Goal: Navigation & Orientation: Find specific page/section

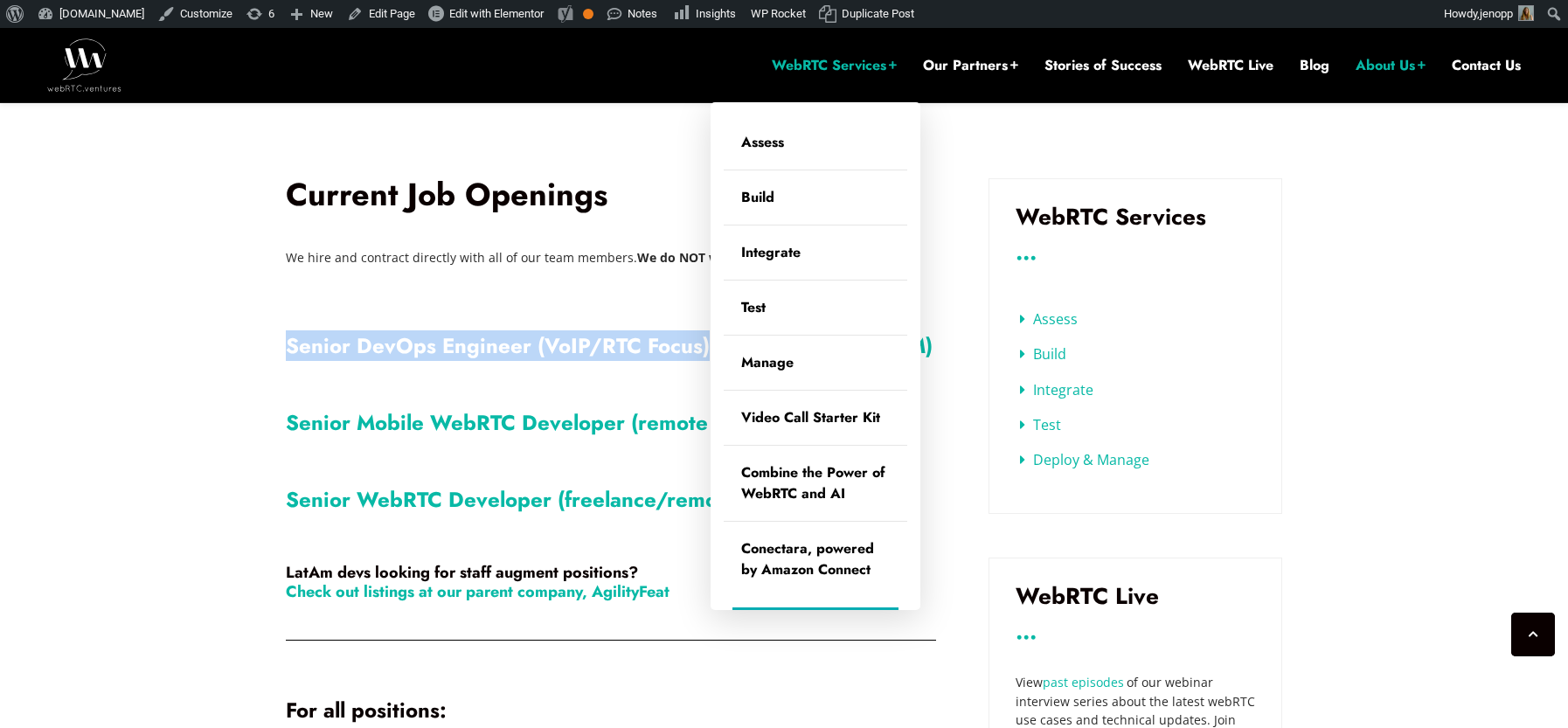
scroll to position [572, 0]
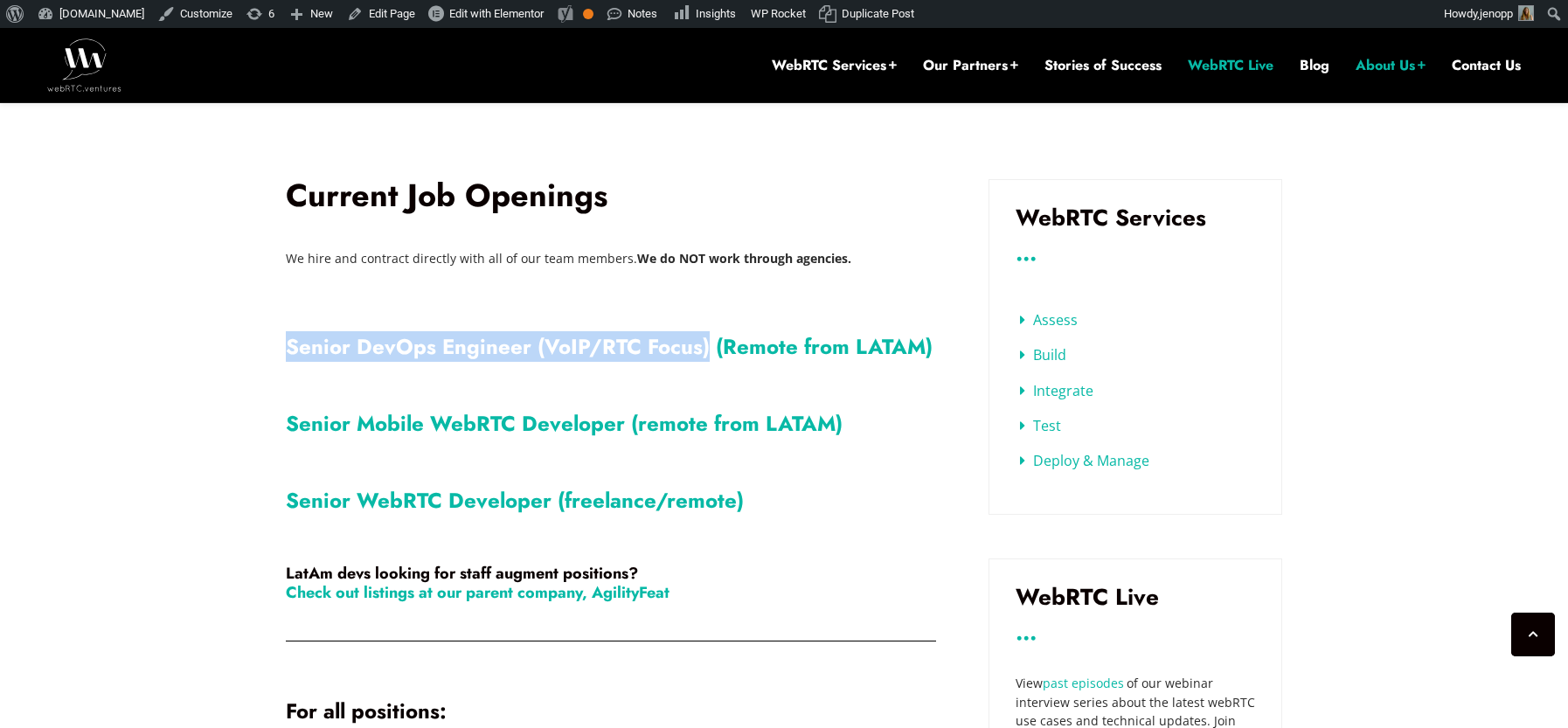
click at [1226, 71] on link "WebRTC Live" at bounding box center [1231, 65] width 86 height 19
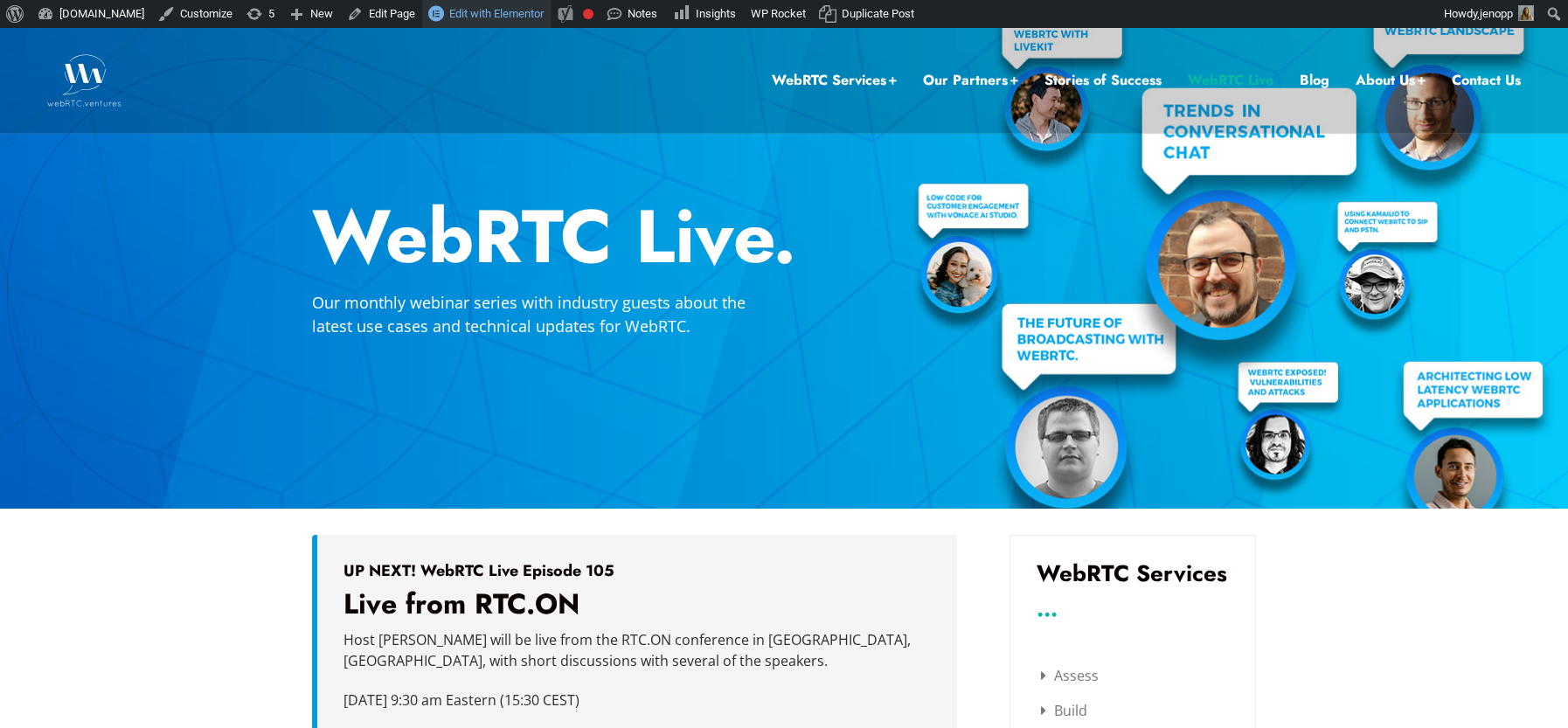
click at [506, 17] on span "Edit with Elementor" at bounding box center [496, 13] width 94 height 13
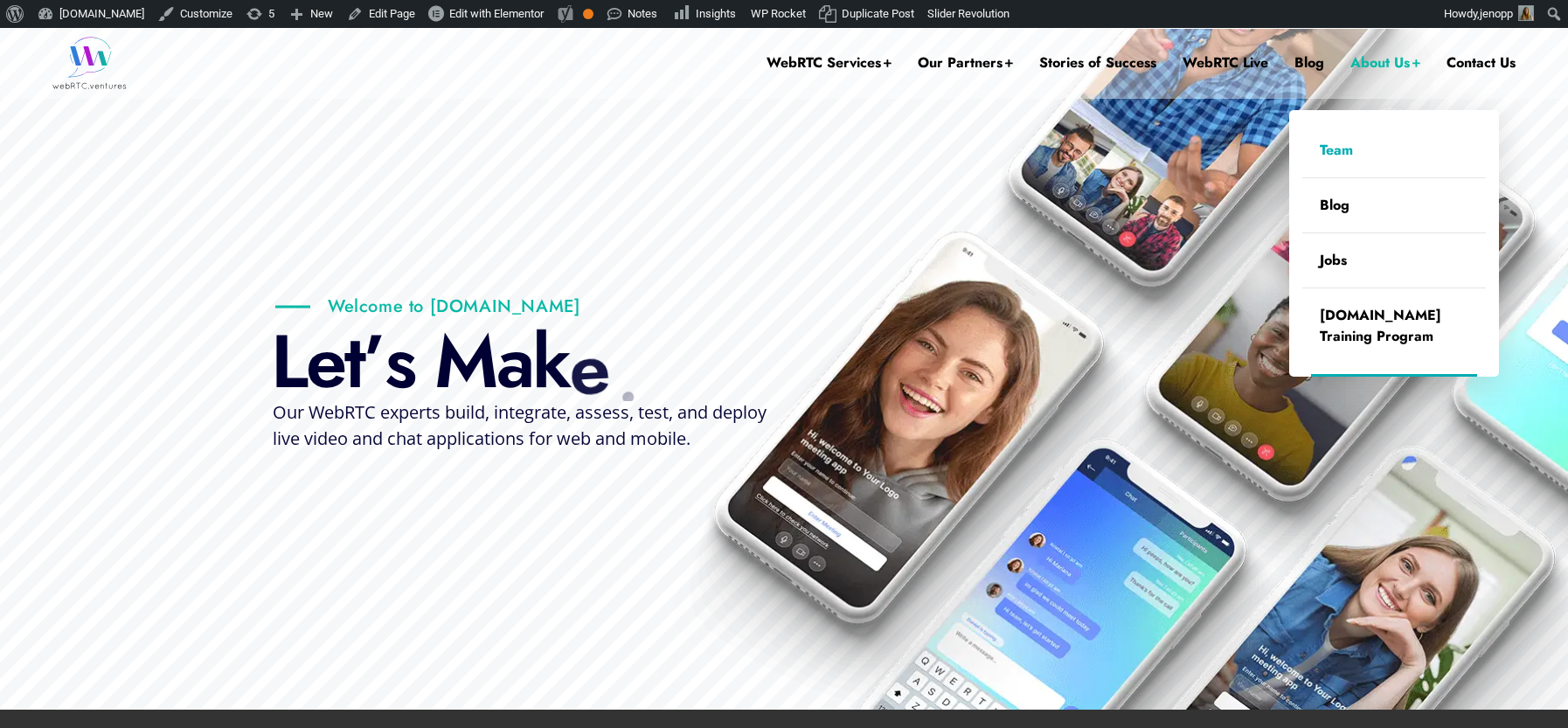
click at [1335, 152] on link "Team" at bounding box center [1394, 150] width 184 height 54
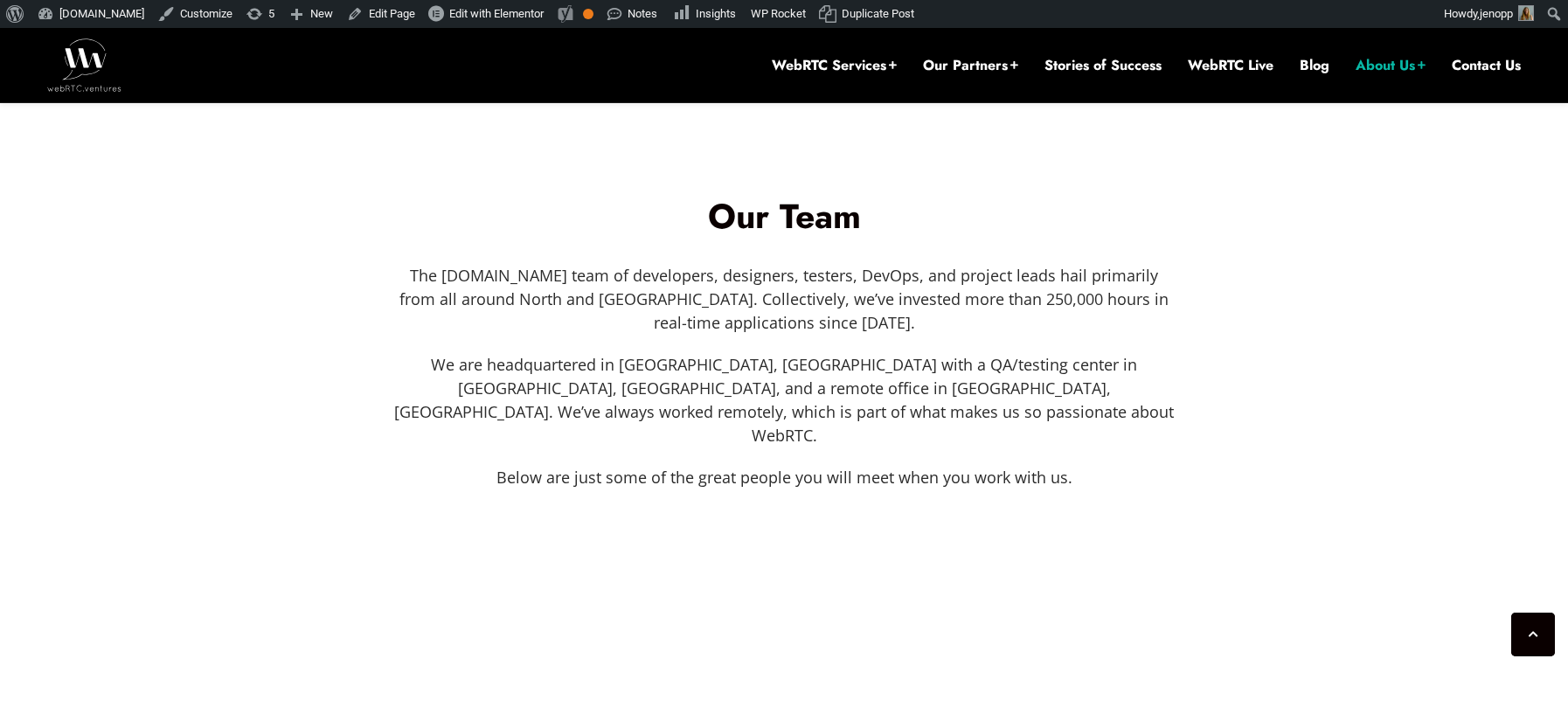
scroll to position [121, 0]
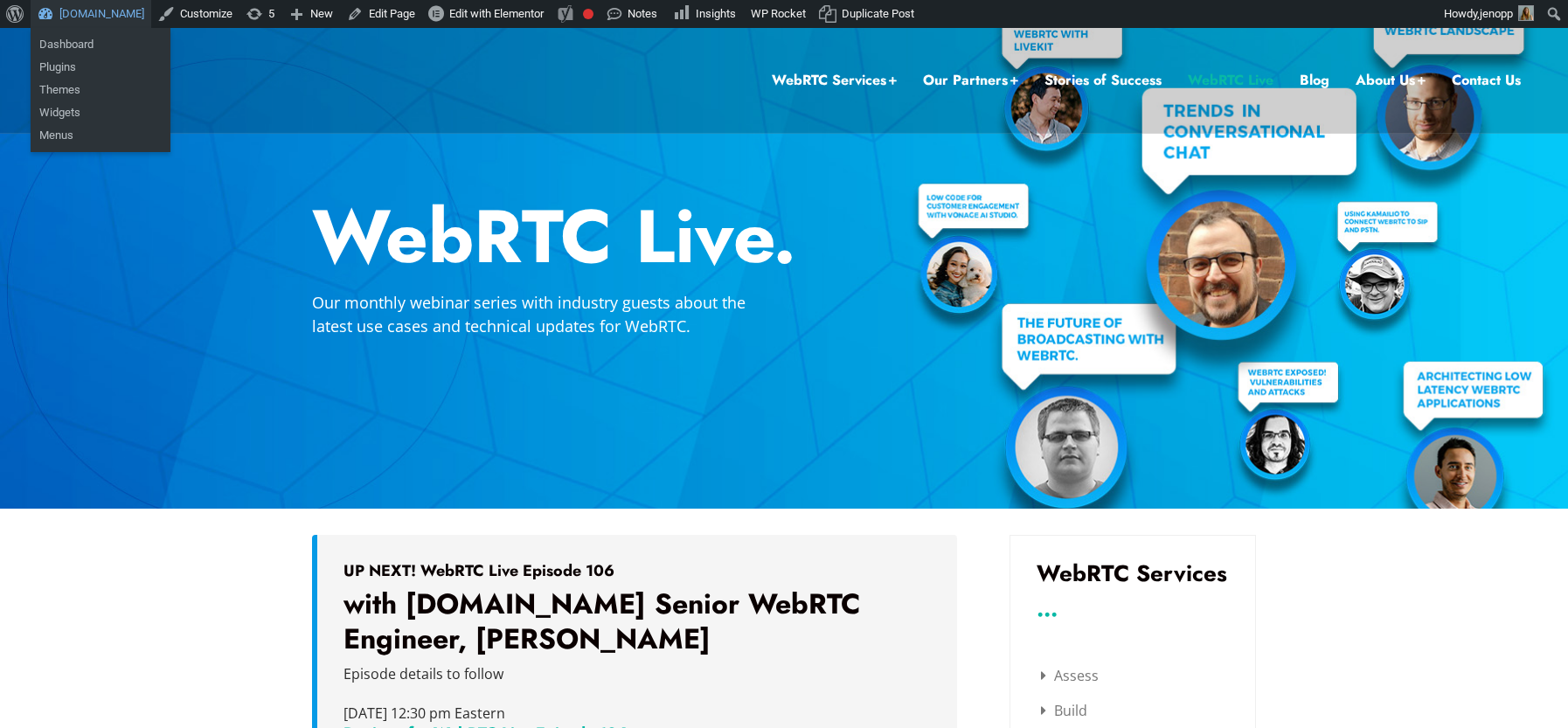
click at [72, 14] on link "[DOMAIN_NAME]" at bounding box center [90, 13] width 120 height 28
